Goal: Check status: Check status

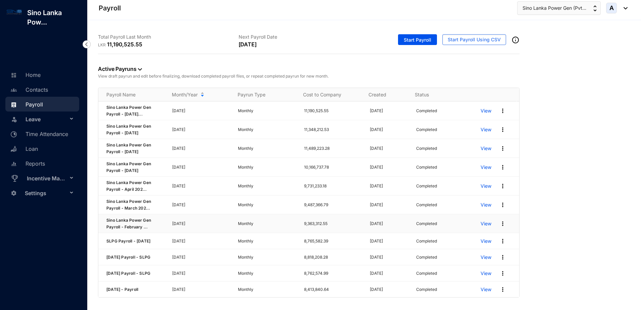
scroll to position [42, 0]
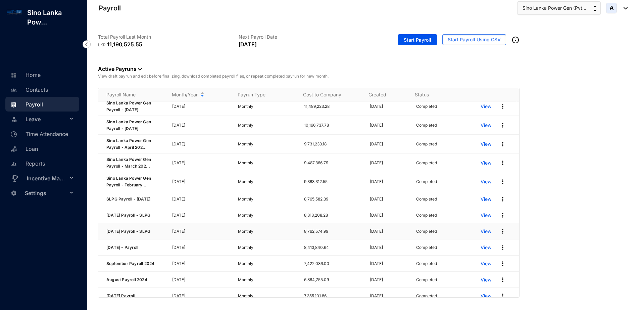
click at [480, 235] on p "View" at bounding box center [485, 231] width 11 height 7
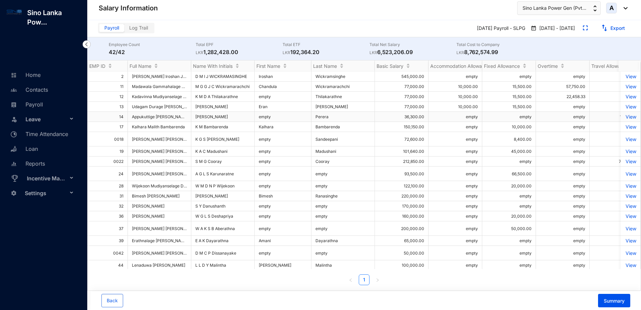
click at [624, 116] on p "View" at bounding box center [630, 117] width 12 height 6
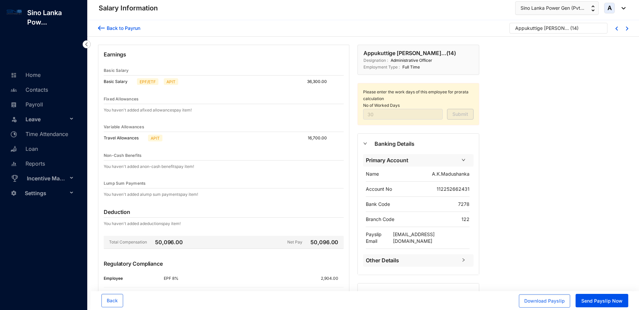
click at [101, 26] on img at bounding box center [101, 27] width 7 height 7
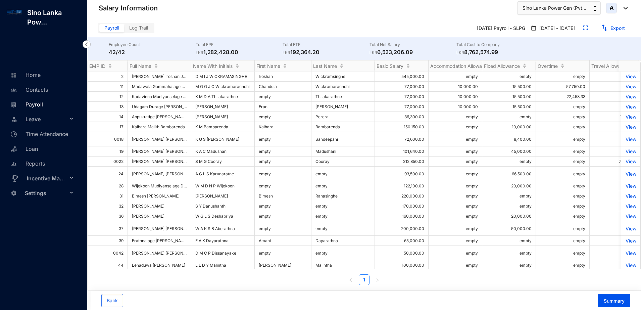
click at [39, 102] on link "Payroll" at bounding box center [26, 104] width 34 height 7
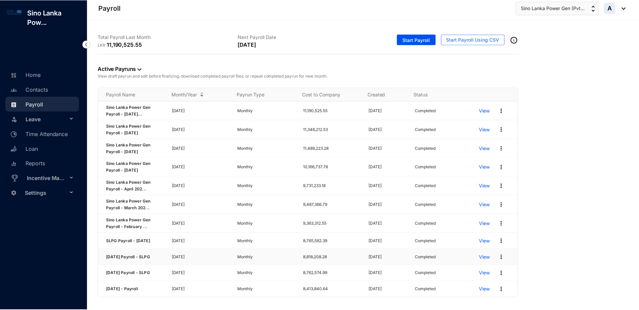
scroll to position [42, 0]
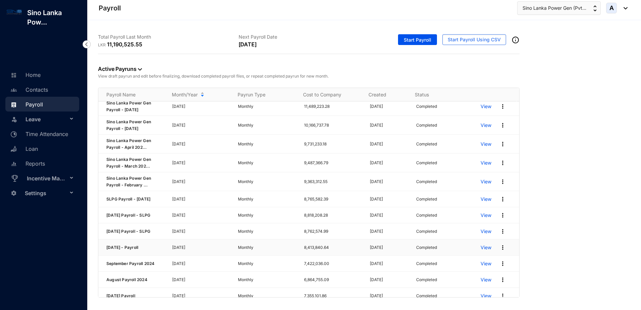
click at [480, 251] on p "View" at bounding box center [485, 247] width 11 height 7
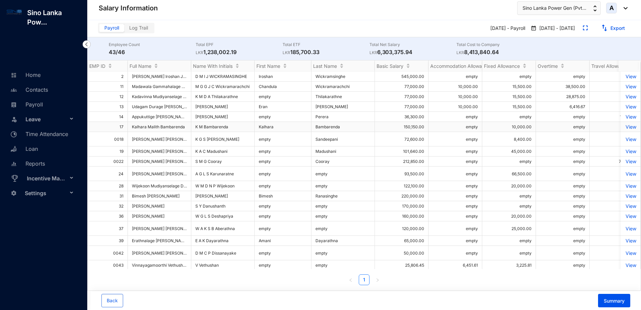
click at [627, 125] on p "View" at bounding box center [630, 127] width 12 height 6
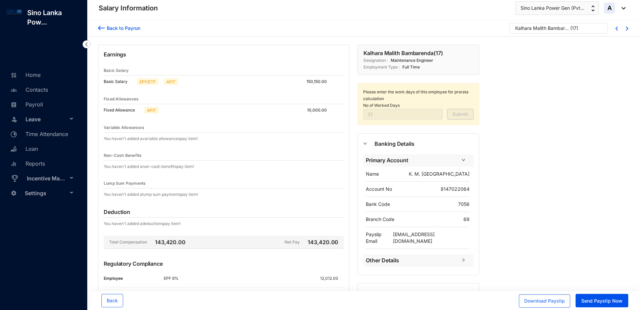
click at [126, 27] on div "Back to Payrun" at bounding box center [123, 27] width 36 height 7
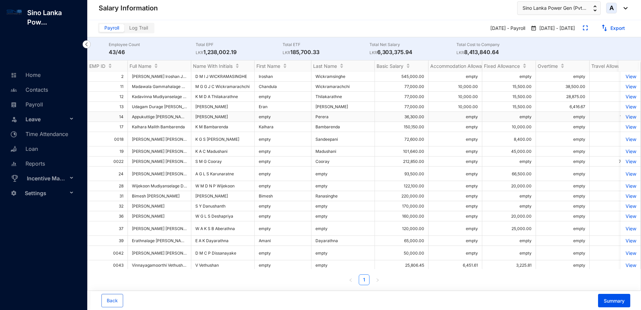
click at [624, 117] on p "View" at bounding box center [630, 117] width 12 height 6
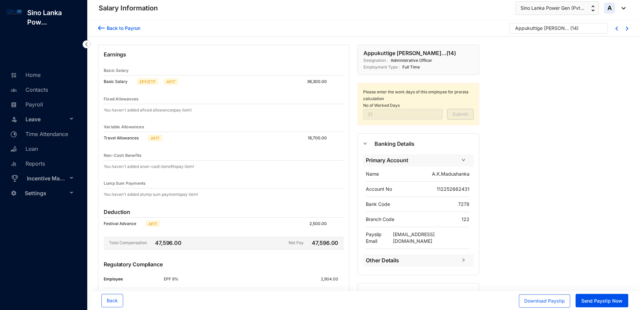
click at [113, 25] on div "Back to Payrun" at bounding box center [123, 27] width 36 height 7
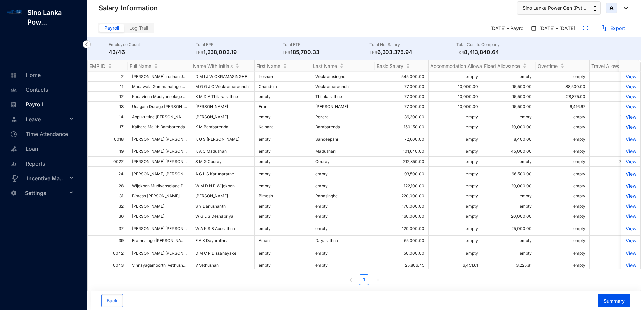
click at [35, 103] on link "Payroll" at bounding box center [26, 104] width 34 height 7
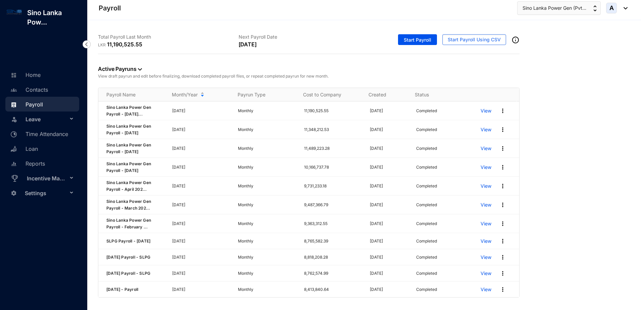
click at [40, 107] on link "Payroll" at bounding box center [26, 104] width 34 height 7
